Goal: Check status: Check status

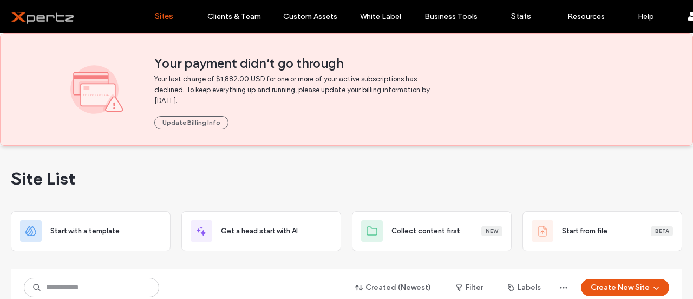
click at [0, 298] on div at bounding box center [0, 299] width 0 height 0
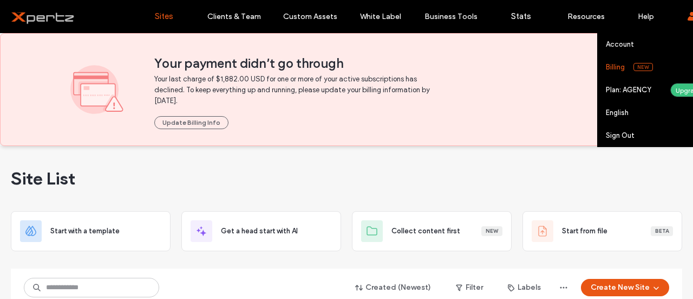
click at [614, 70] on label "Billing" at bounding box center [615, 67] width 19 height 8
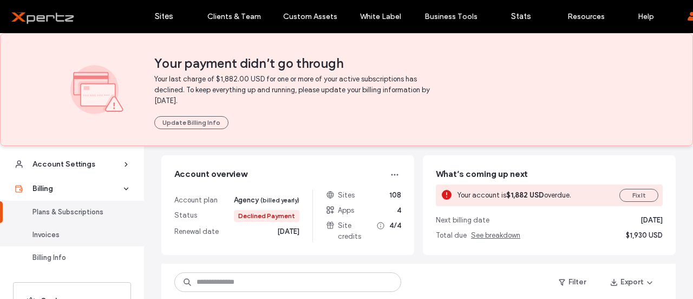
scroll to position [163, 0]
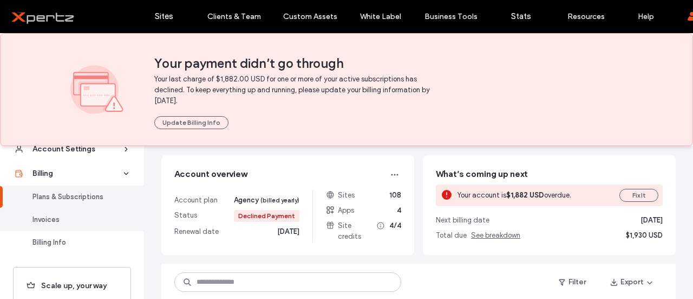
click at [53, 216] on div "Invoices" at bounding box center [77, 219] width 89 height 11
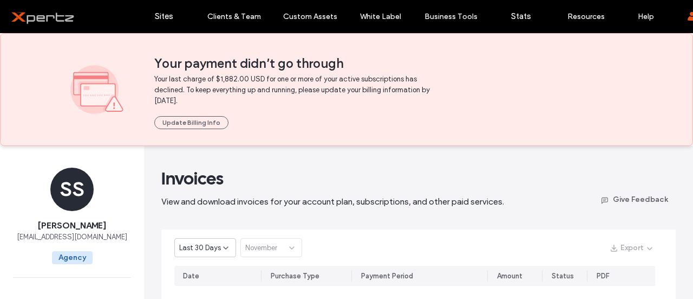
click at [226, 243] on icon at bounding box center [226, 247] width 9 height 9
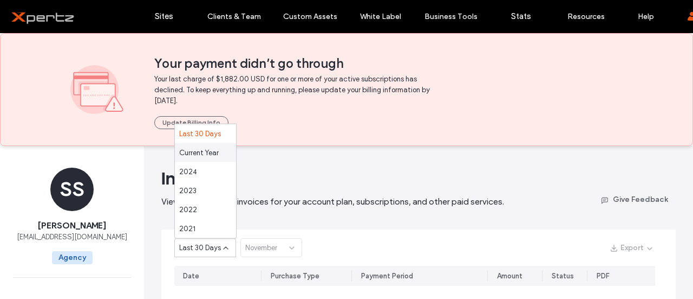
click at [207, 158] on div "Current Year" at bounding box center [205, 152] width 61 height 19
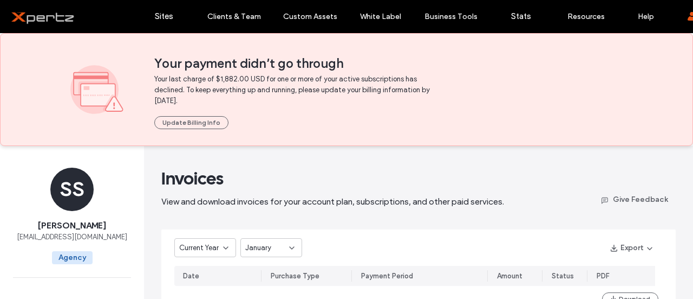
click at [275, 243] on div "January" at bounding box center [267, 247] width 44 height 11
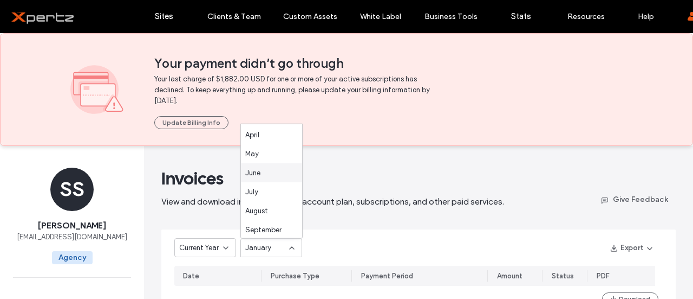
scroll to position [57, 0]
click at [262, 227] on span "September" at bounding box center [263, 228] width 36 height 11
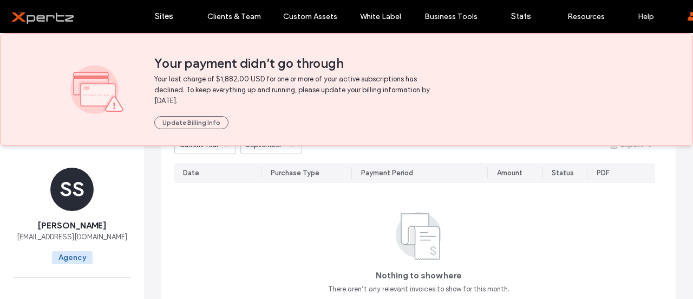
scroll to position [54, 0]
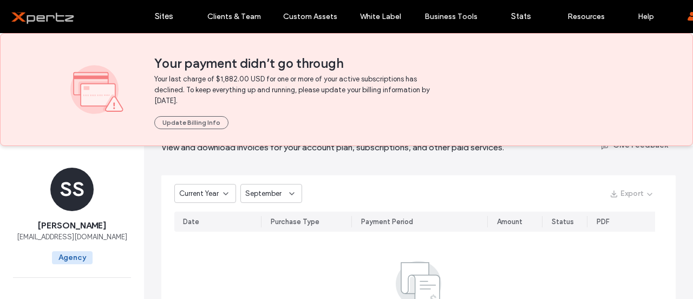
click at [275, 196] on span "September" at bounding box center [263, 193] width 36 height 11
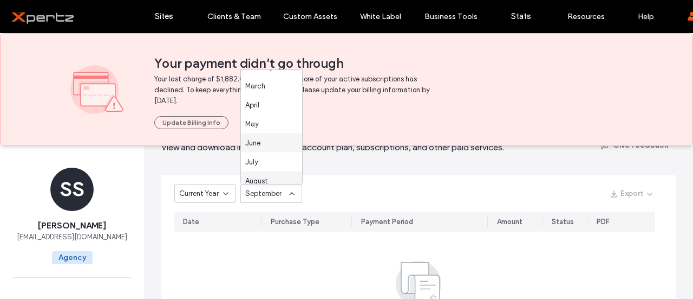
scroll to position [57, 0]
click at [270, 156] on div "August" at bounding box center [271, 155] width 61 height 19
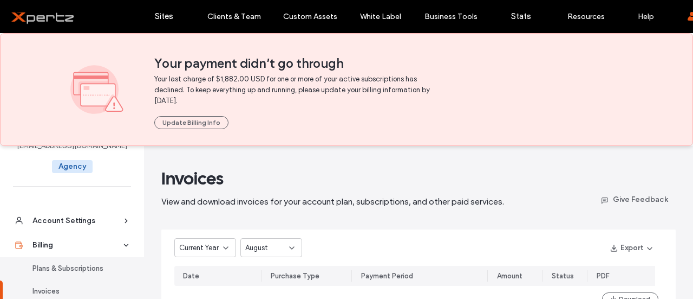
scroll to position [108, 0]
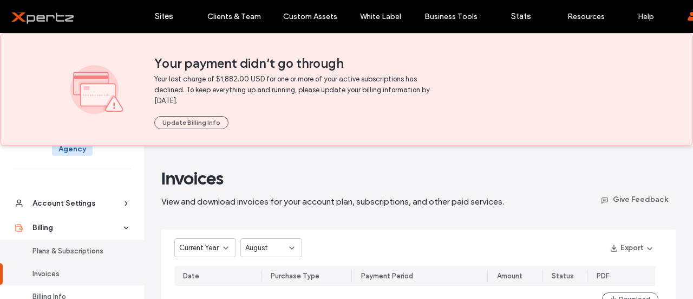
click at [79, 252] on div "Plans & Subscriptions" at bounding box center [77, 250] width 89 height 11
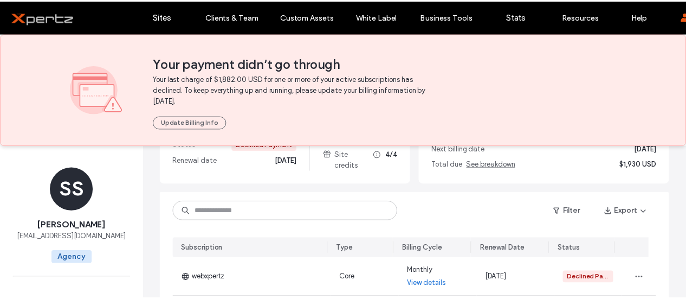
scroll to position [217, 0]
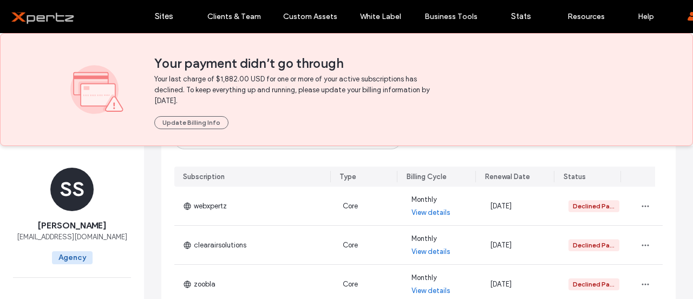
click at [575, 144] on div "Your payment didn’t go through Your last charge of $1,882.00 USD for one or mor…" at bounding box center [346, 89] width 693 height 113
click at [573, 148] on button "Filter" at bounding box center [572, 139] width 49 height 17
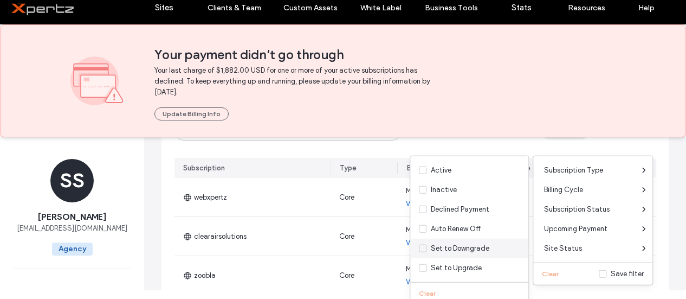
scroll to position [14, 0]
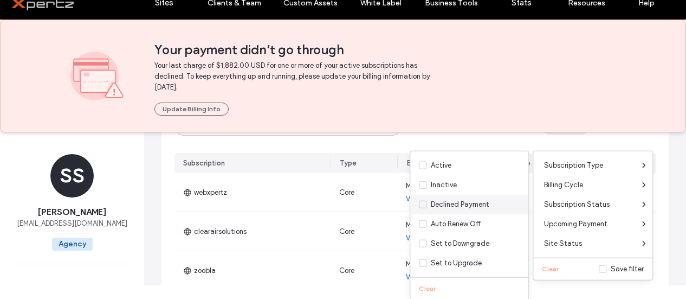
click at [464, 198] on div "Declined Payment" at bounding box center [469, 205] width 118 height 20
click at [425, 203] on span at bounding box center [423, 204] width 8 height 8
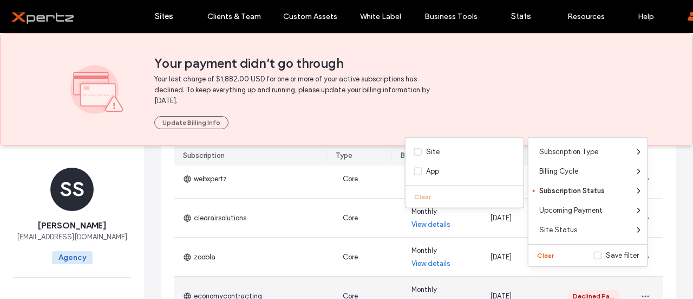
scroll to position [129, 0]
